Goal: Communication & Community: Answer question/provide support

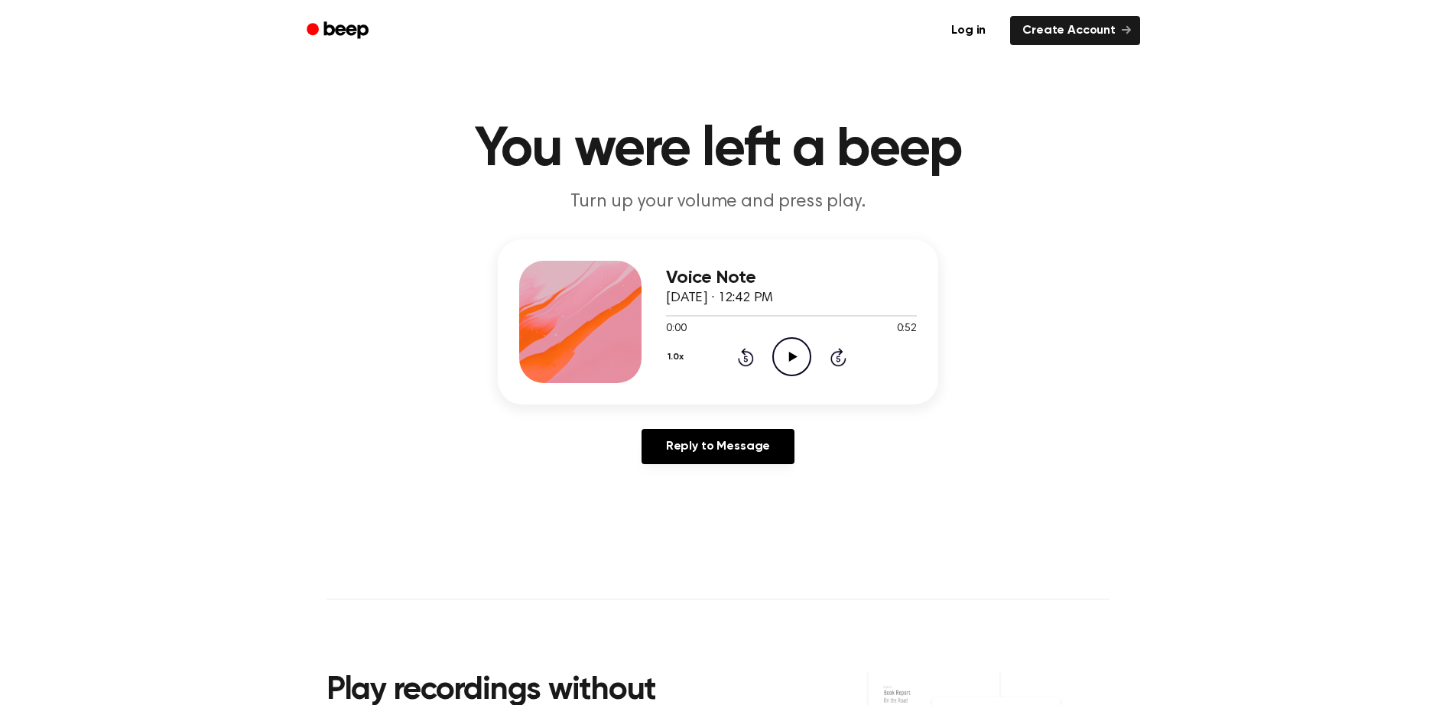
click at [793, 356] on icon at bounding box center [792, 357] width 8 height 10
click at [713, 313] on div at bounding box center [791, 315] width 251 height 12
drag, startPoint x: 685, startPoint y: 313, endPoint x: 733, endPoint y: 321, distance: 48.9
click at [733, 321] on div "0:06 0:52 Your browser does not support the [object Object] element." at bounding box center [791, 323] width 251 height 28
click at [734, 312] on div at bounding box center [791, 315] width 251 height 12
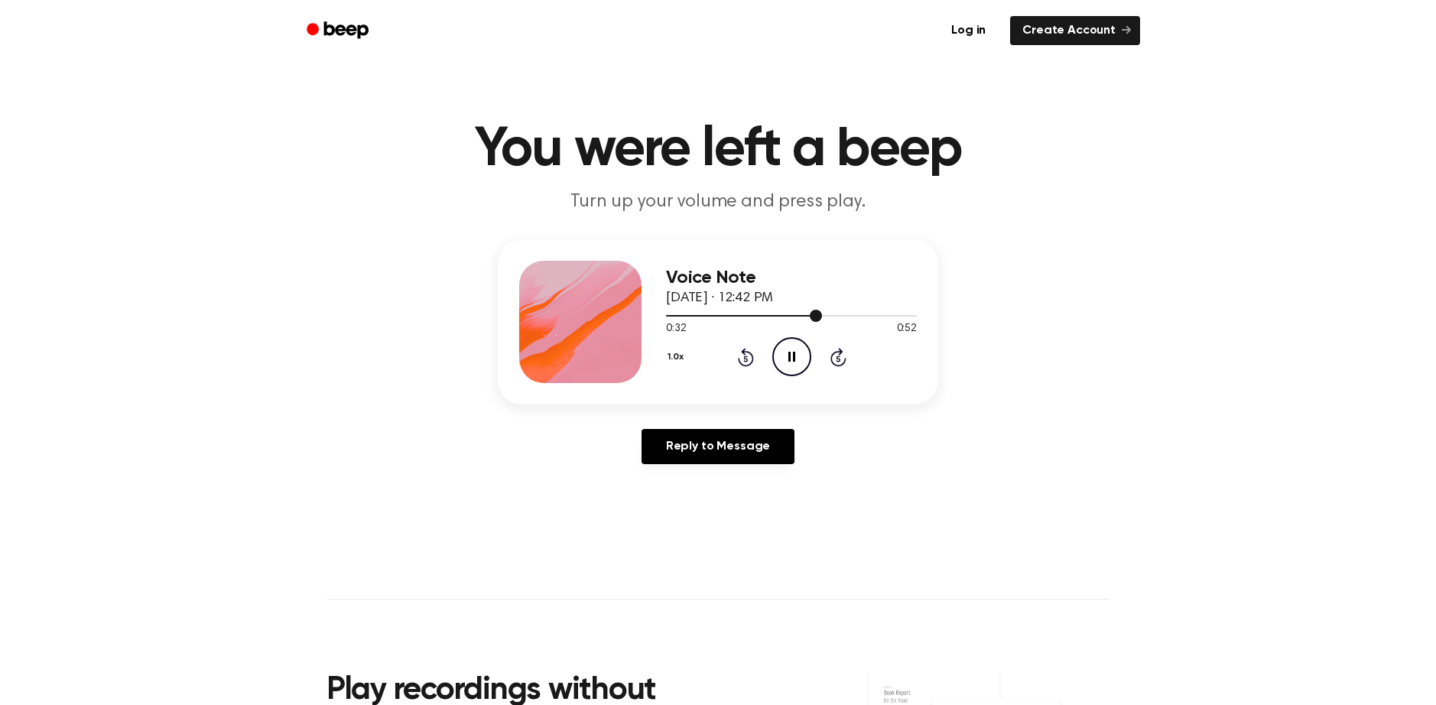
click at [683, 316] on div at bounding box center [744, 316] width 156 height 2
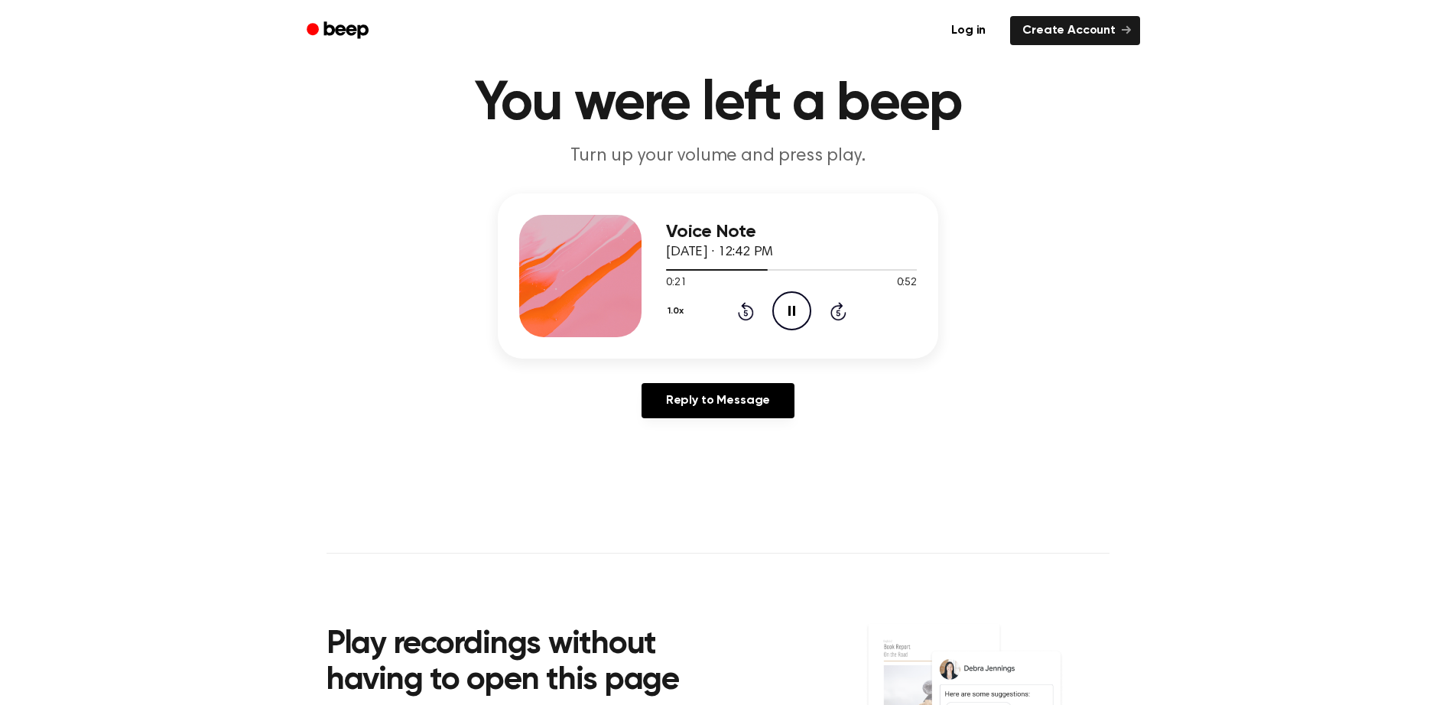
scroll to position [28, 0]
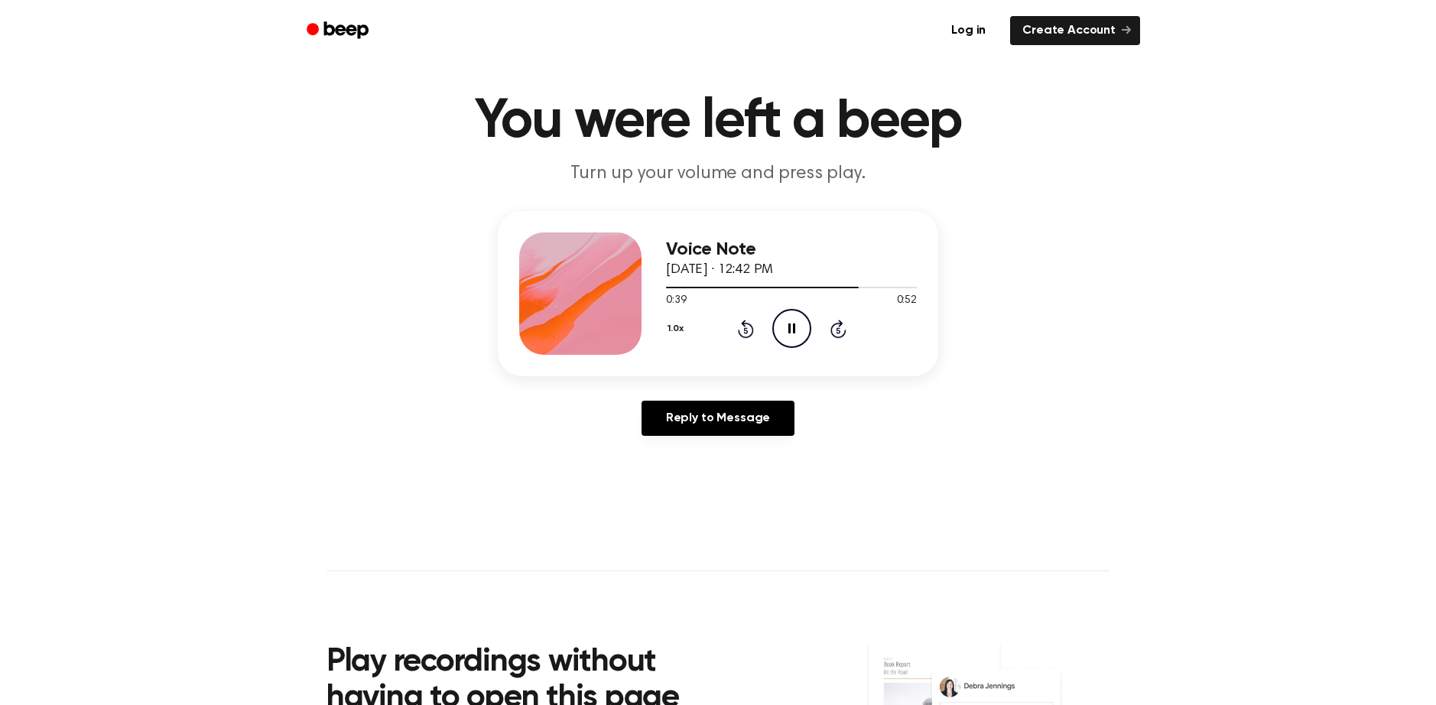
click at [793, 330] on icon at bounding box center [791, 328] width 7 height 10
click at [726, 424] on link "Reply to Message" at bounding box center [717, 418] width 153 height 35
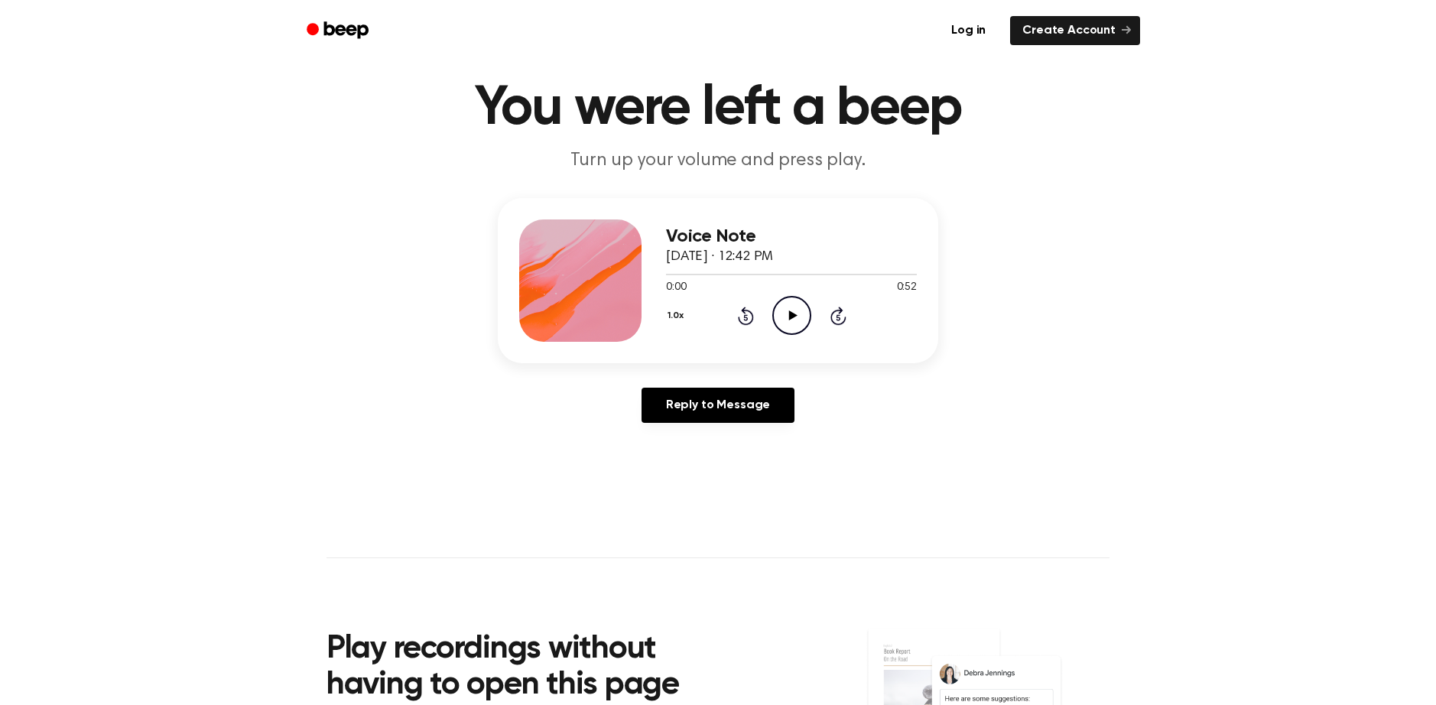
scroll to position [2, 0]
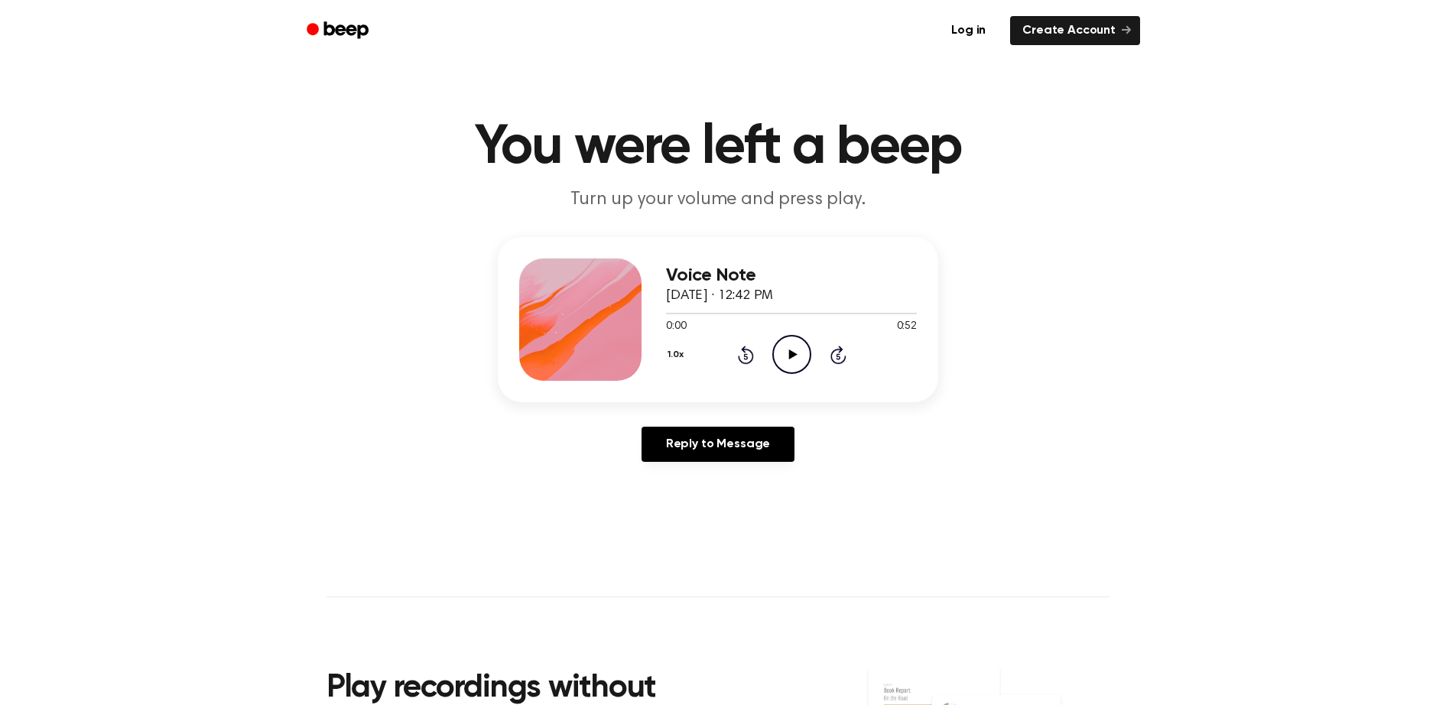
click at [790, 352] on icon at bounding box center [792, 354] width 8 height 10
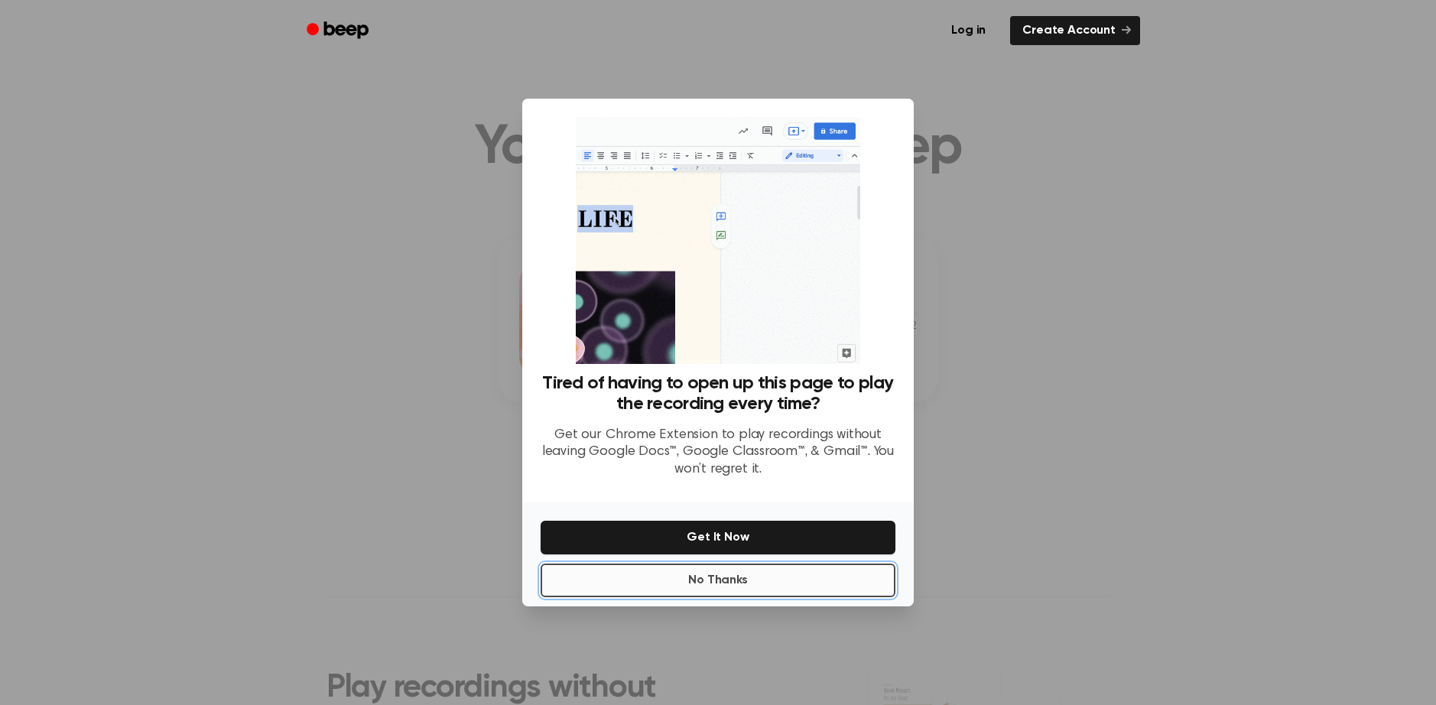
click at [586, 581] on button "No Thanks" at bounding box center [718, 580] width 355 height 34
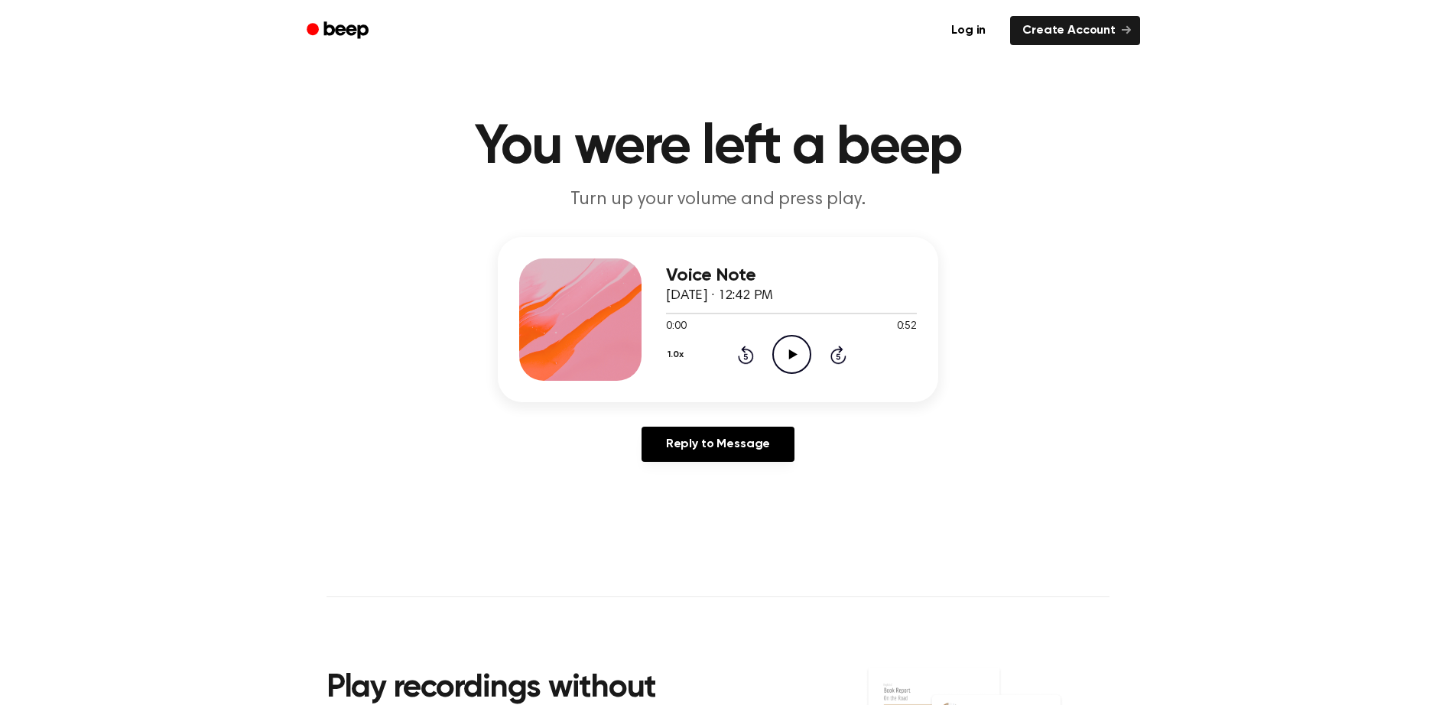
click at [788, 349] on icon "Play Audio" at bounding box center [791, 354] width 39 height 39
click at [820, 314] on div at bounding box center [791, 313] width 251 height 12
click at [838, 314] on div at bounding box center [791, 313] width 251 height 12
click at [830, 313] on div at bounding box center [791, 314] width 251 height 2
click at [854, 311] on div at bounding box center [791, 313] width 251 height 12
